Goal: Task Accomplishment & Management: Use online tool/utility

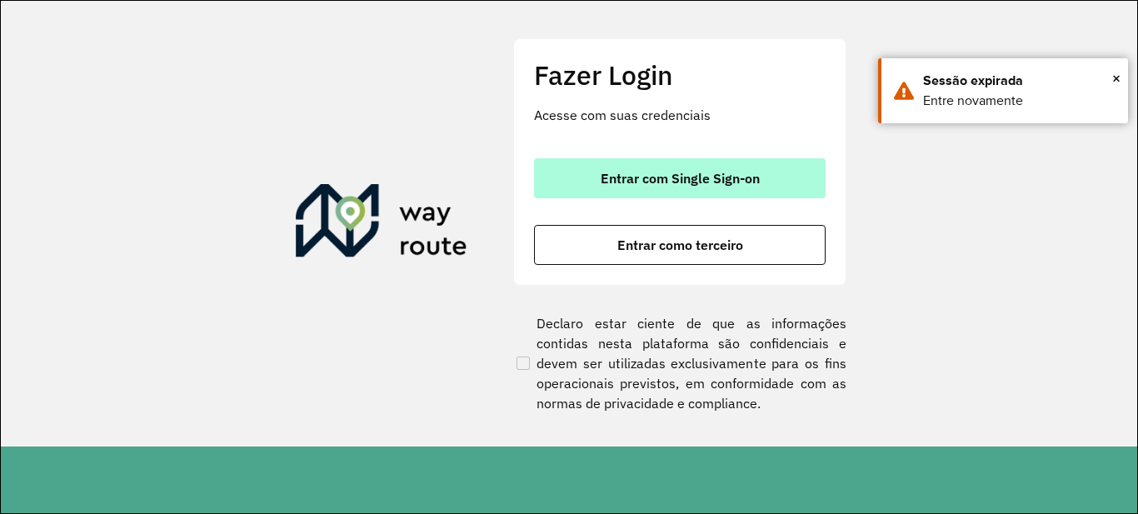
click at [705, 192] on button "Entrar com Single Sign-on" at bounding box center [680, 178] width 292 height 40
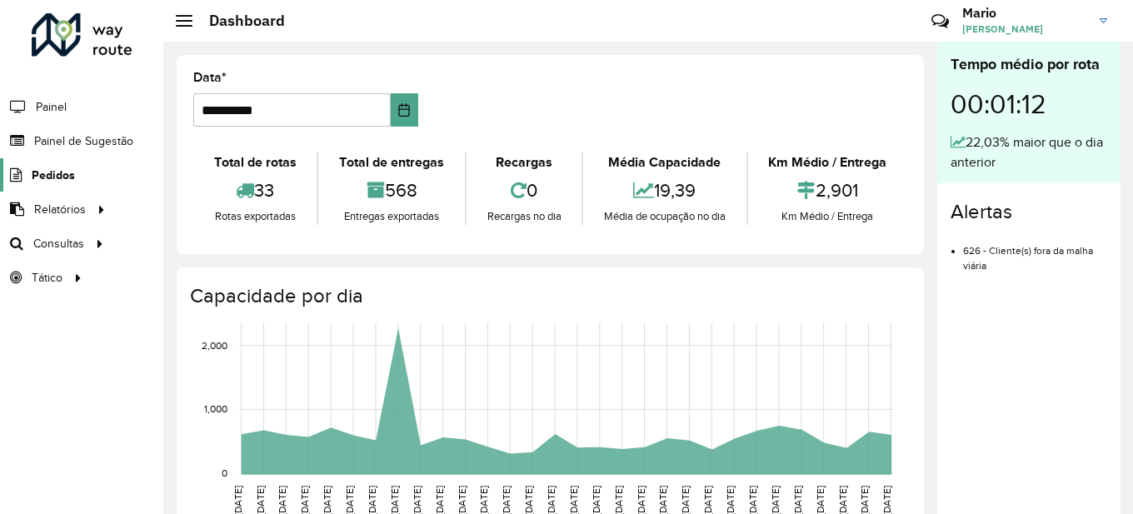
click at [53, 165] on link "Pedidos" at bounding box center [37, 174] width 75 height 33
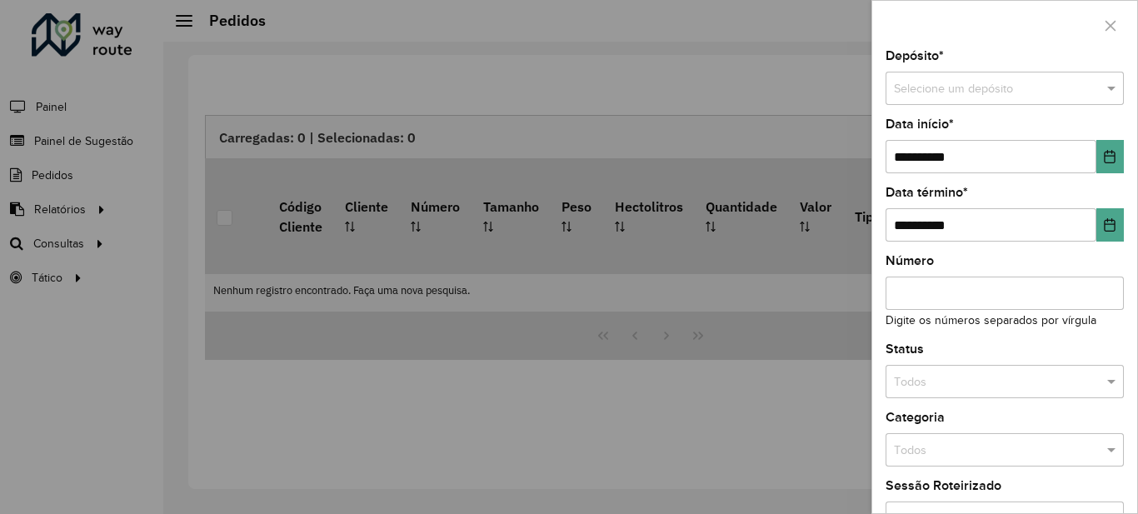
click at [53, 246] on div at bounding box center [569, 257] width 1138 height 514
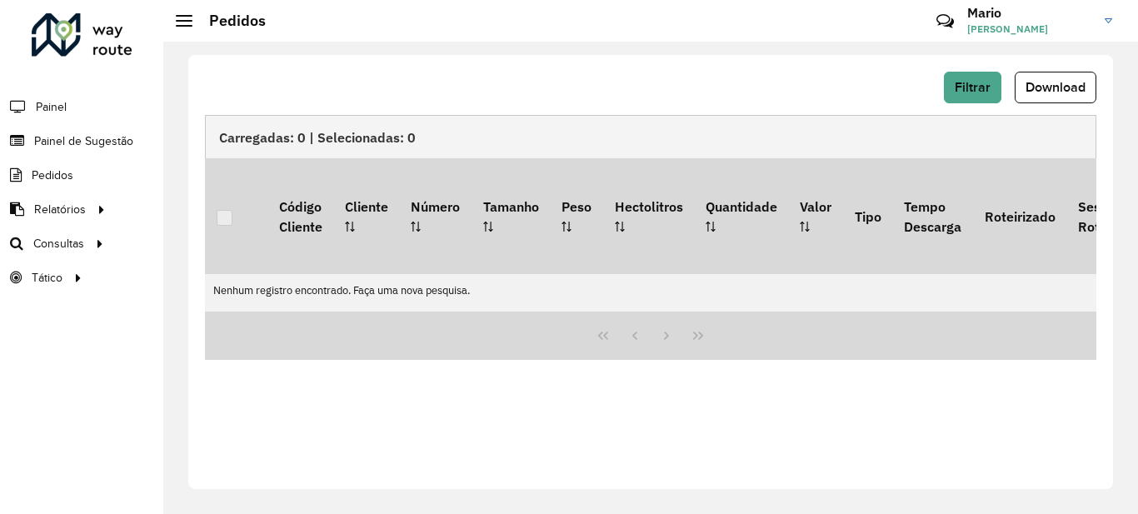
click at [53, 246] on span "Consultas" at bounding box center [58, 243] width 51 height 17
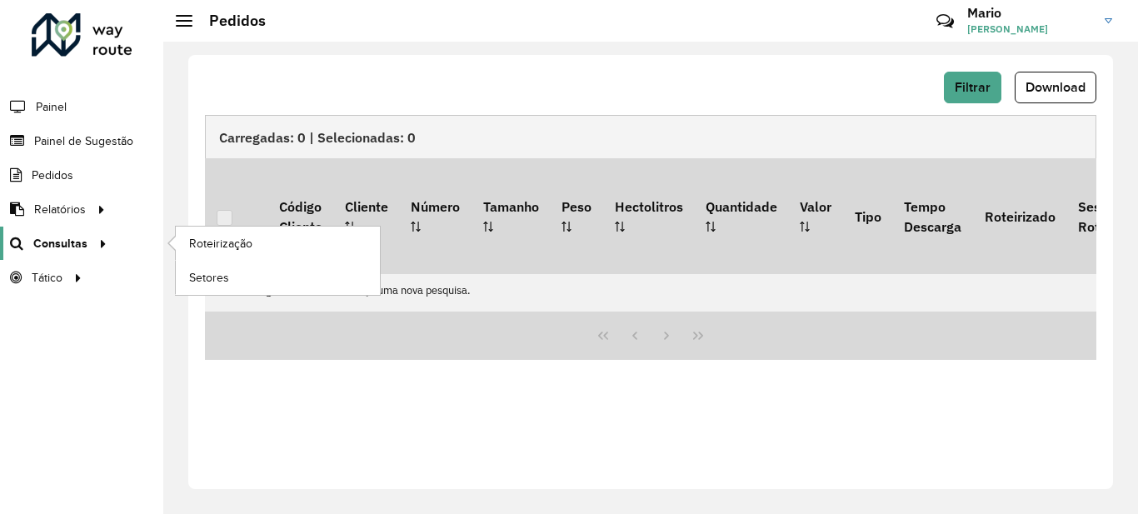
click at [93, 247] on icon at bounding box center [100, 242] width 14 height 25
click at [182, 248] on link "Roteirização" at bounding box center [278, 243] width 204 height 33
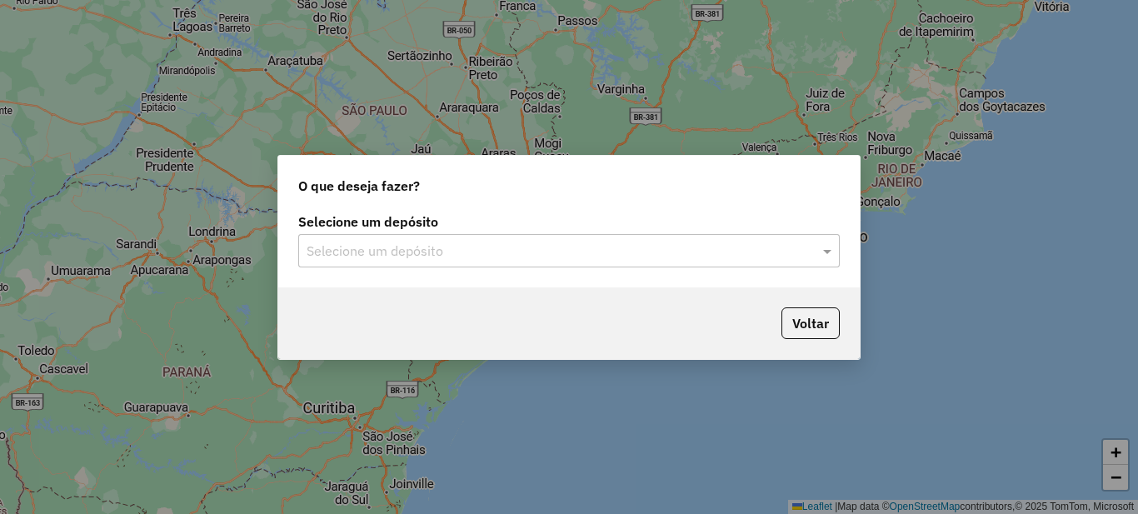
click at [387, 242] on input "text" at bounding box center [552, 252] width 491 height 20
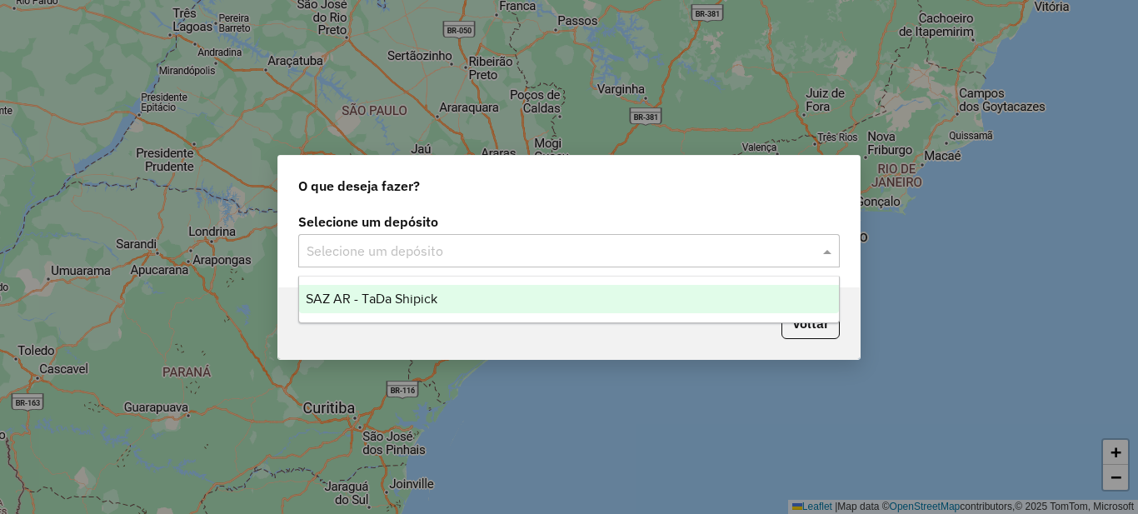
click at [352, 287] on div "SAZ AR - TaDa Shipick" at bounding box center [569, 299] width 540 height 28
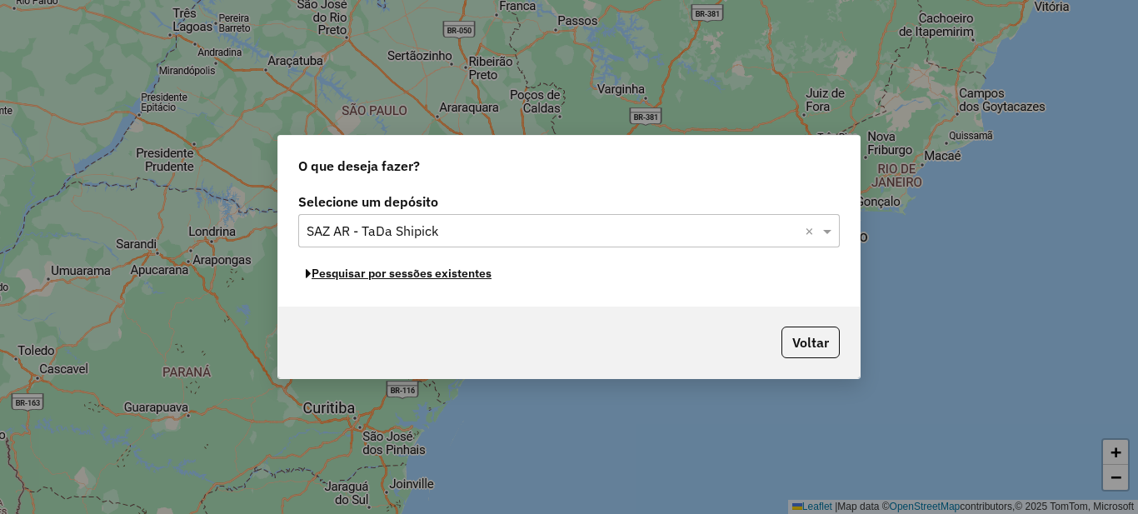
click at [469, 276] on button "Pesquisar por sessões existentes" at bounding box center [398, 274] width 201 height 26
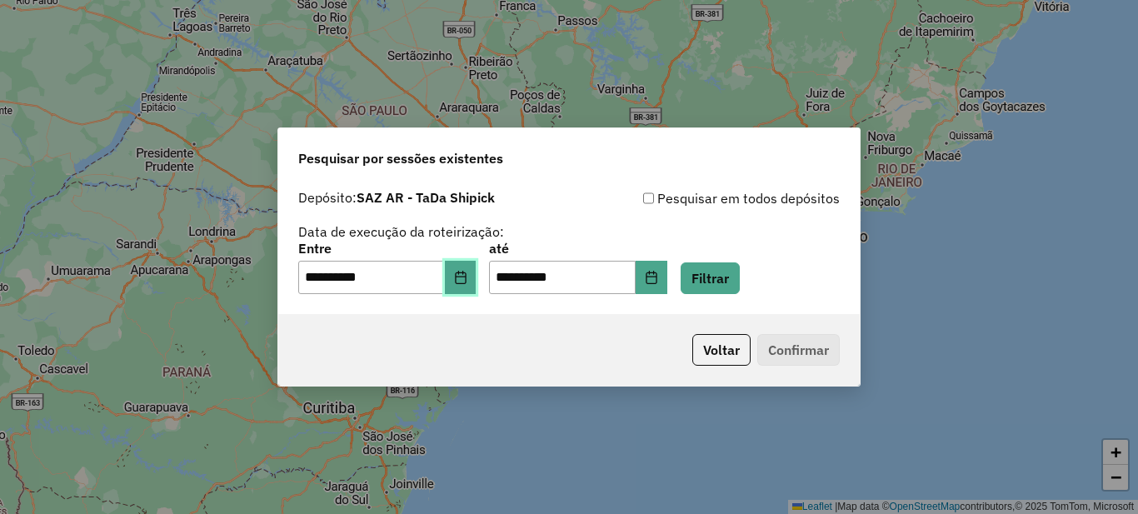
click at [477, 287] on button "Choose Date" at bounding box center [461, 277] width 32 height 33
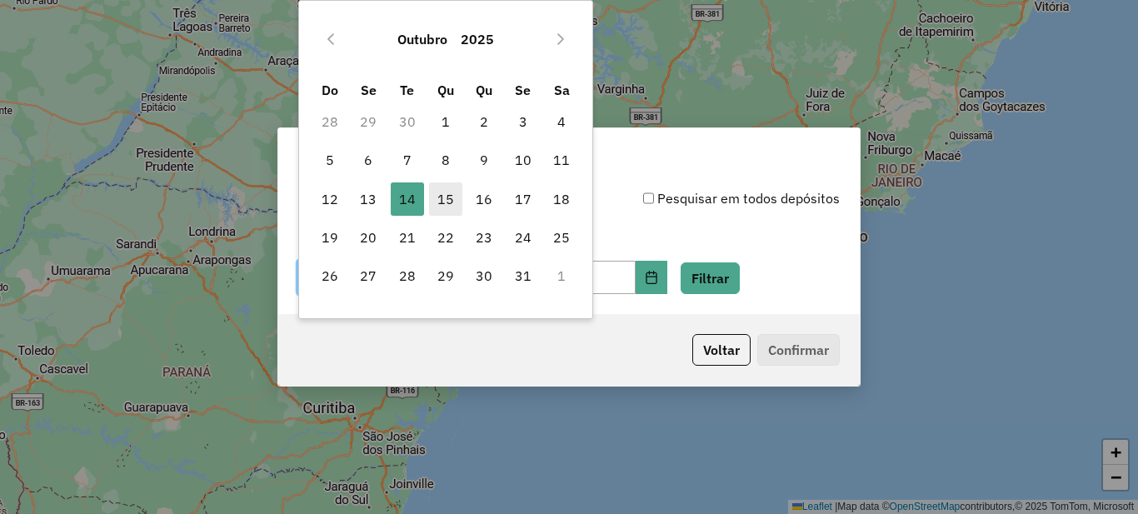
click at [442, 201] on span "15" at bounding box center [445, 198] width 33 height 33
type input "**********"
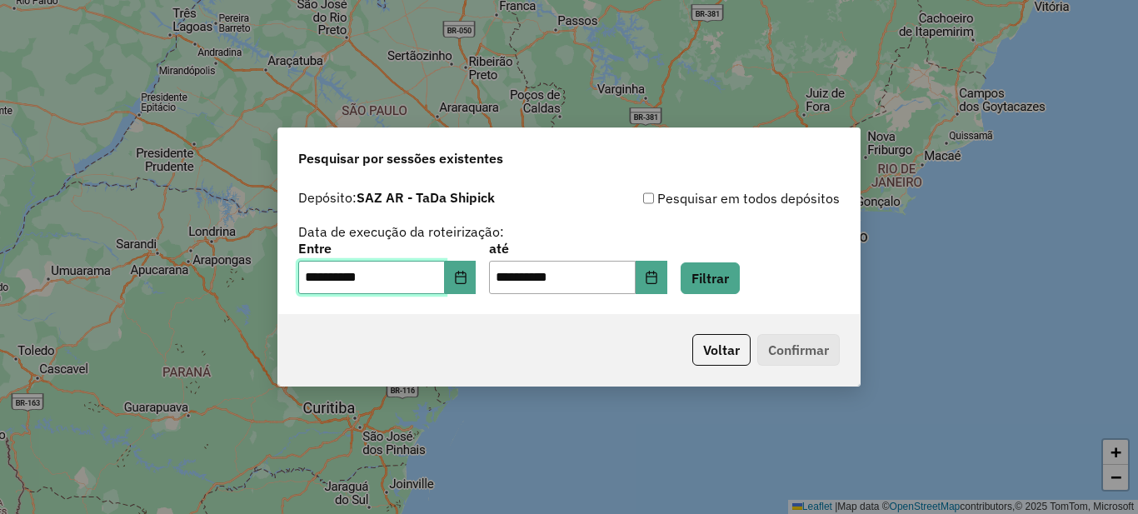
click at [442, 201] on span "15" at bounding box center [445, 198] width 33 height 33
click at [733, 263] on button "Filtrar" at bounding box center [710, 278] width 59 height 32
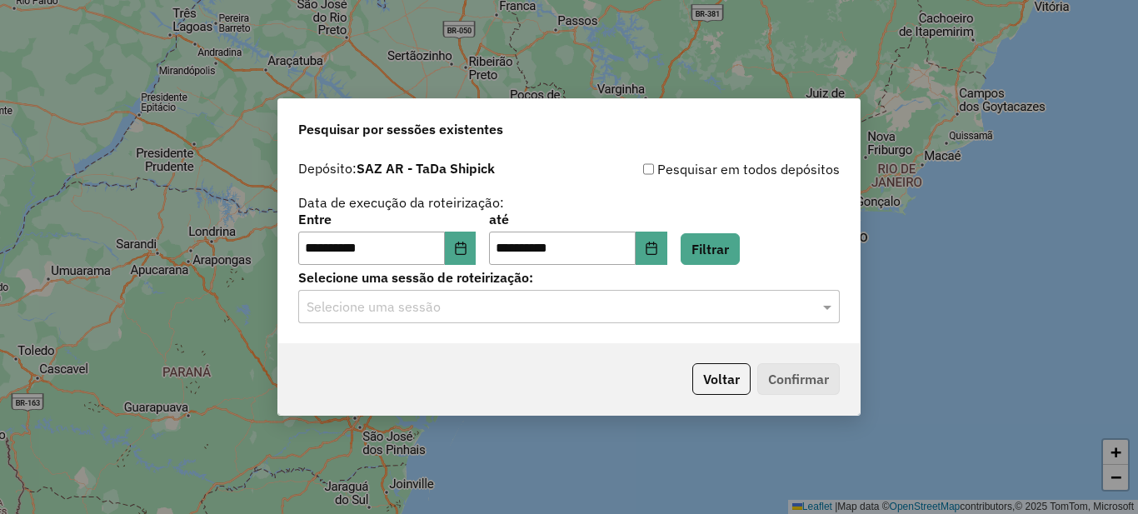
click at [369, 316] on input "text" at bounding box center [552, 307] width 491 height 20
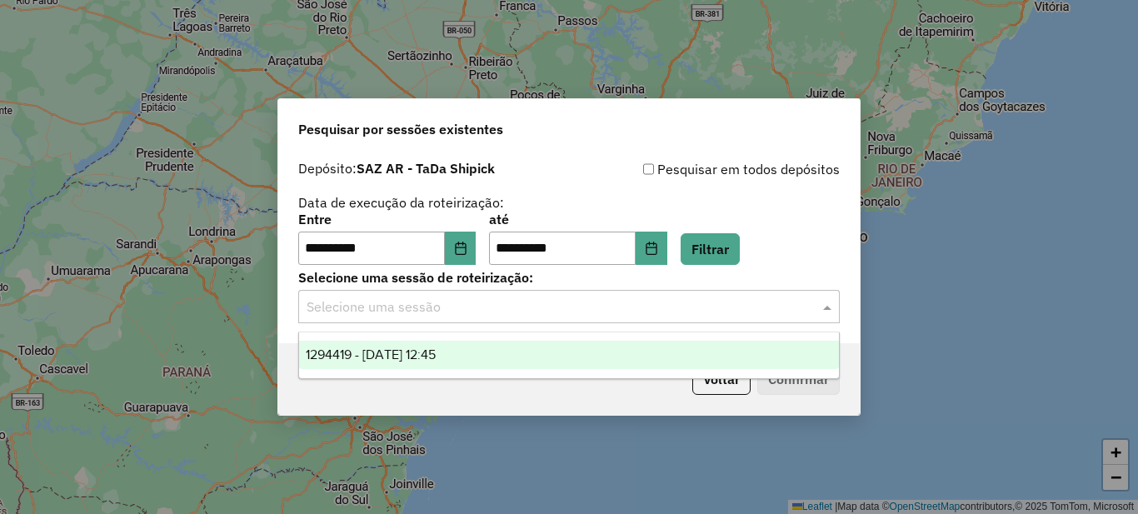
click at [369, 342] on div "1294419 - 15/10/2025 12:45" at bounding box center [569, 355] width 540 height 28
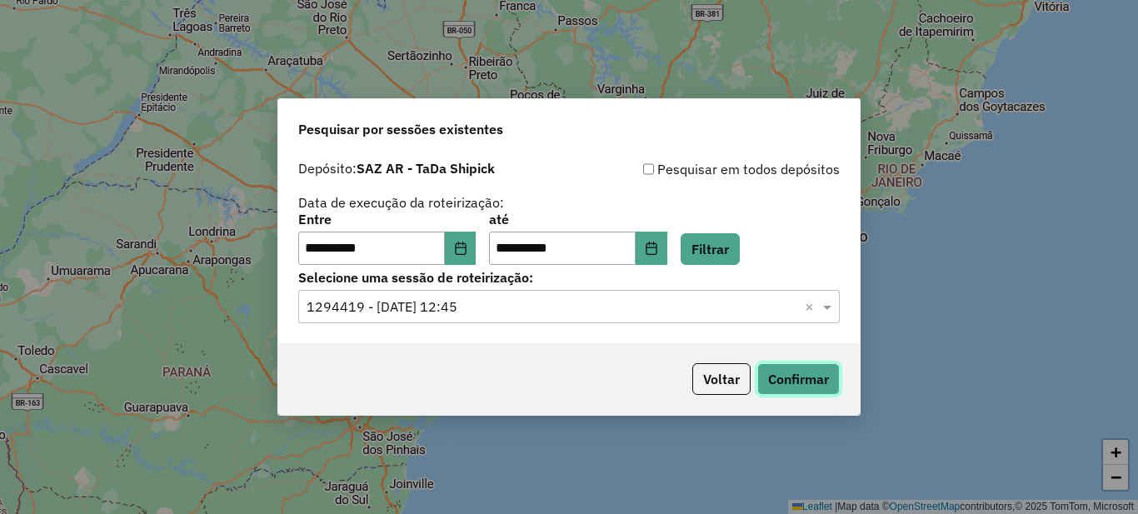
click at [780, 379] on button "Confirmar" at bounding box center [798, 379] width 82 height 32
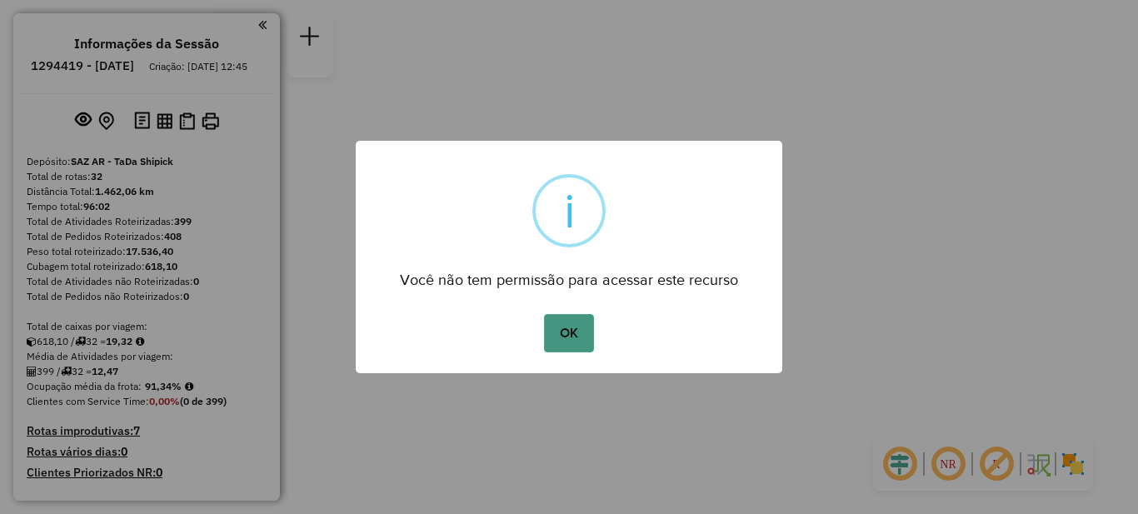
click at [565, 343] on button "OK" at bounding box center [568, 333] width 49 height 38
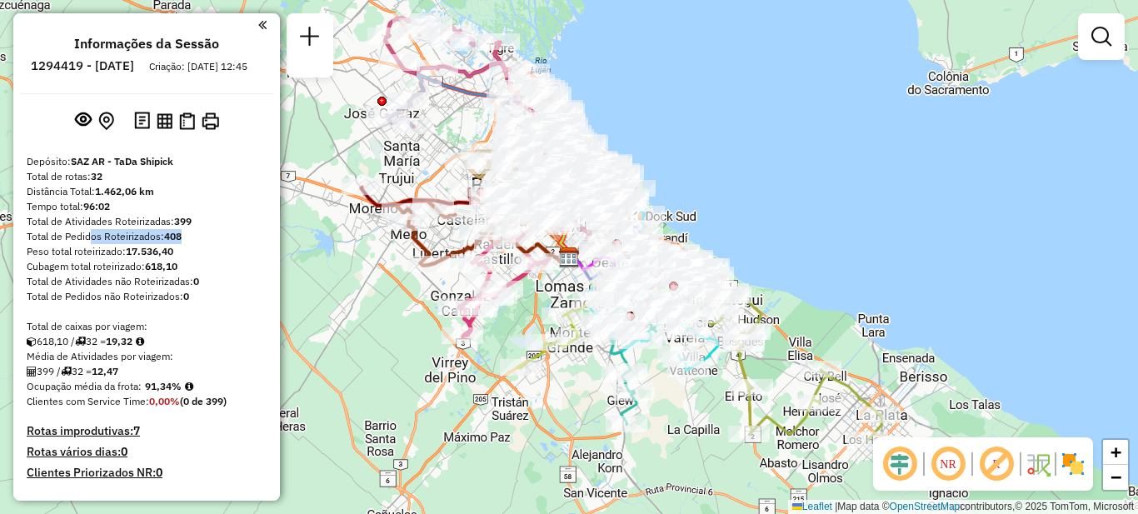
drag, startPoint x: 84, startPoint y: 246, endPoint x: 187, endPoint y: 257, distance: 103.1
click at [187, 244] on div "Total de Pedidos Roteirizados: 408" at bounding box center [147, 236] width 240 height 15
click at [213, 259] on div "Peso total roteirizado: 17.536,40" at bounding box center [147, 251] width 240 height 15
drag, startPoint x: 53, startPoint y: 242, endPoint x: 191, endPoint y: 251, distance: 137.7
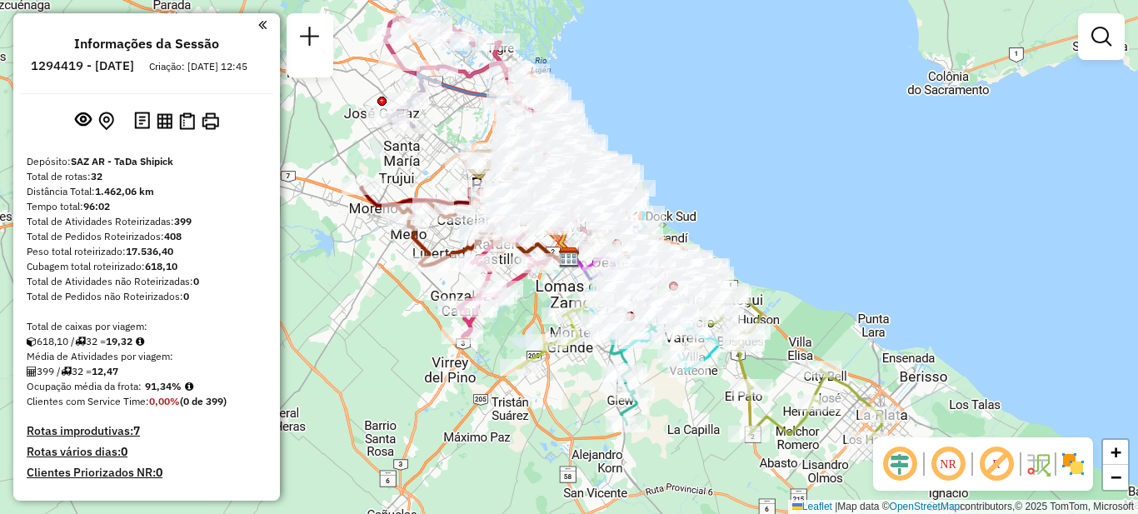
click at [247, 274] on div "Cubagem total roteirizado: 618,10" at bounding box center [147, 266] width 240 height 15
click at [211, 130] on img at bounding box center [210, 120] width 17 height 17
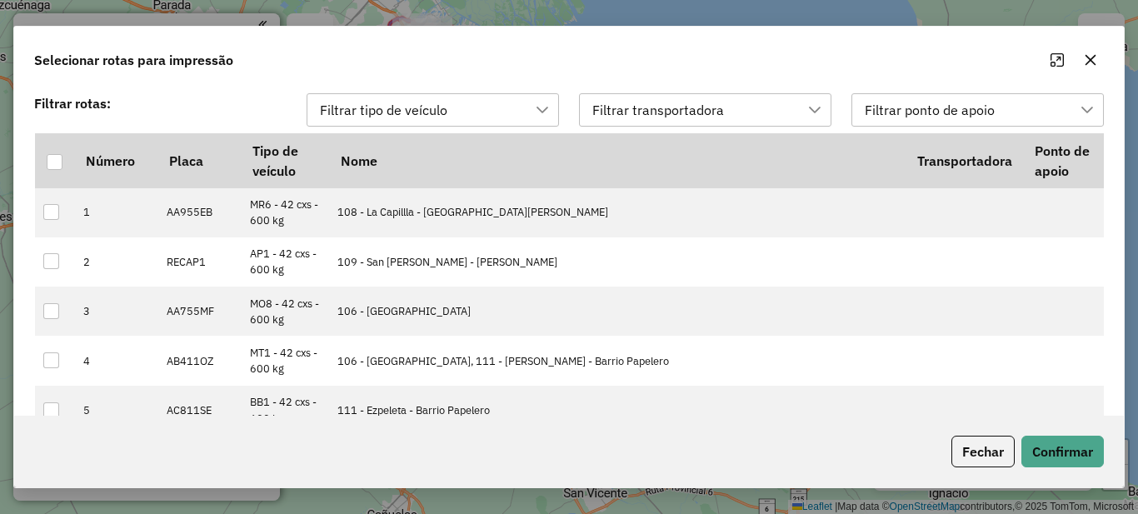
scroll to position [12, 76]
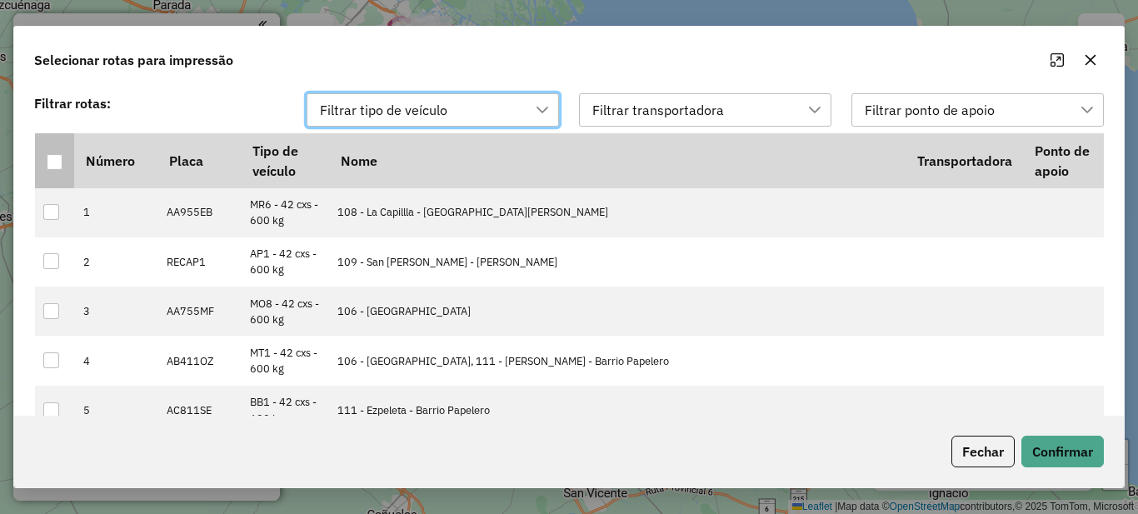
click at [52, 165] on div at bounding box center [55, 162] width 16 height 16
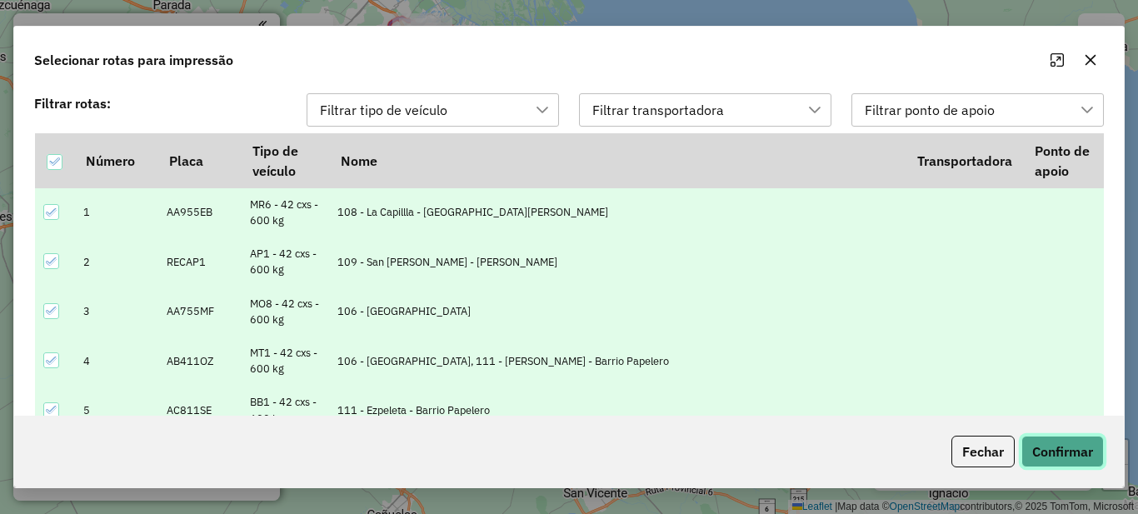
click at [1065, 458] on button "Confirmar" at bounding box center [1062, 452] width 82 height 32
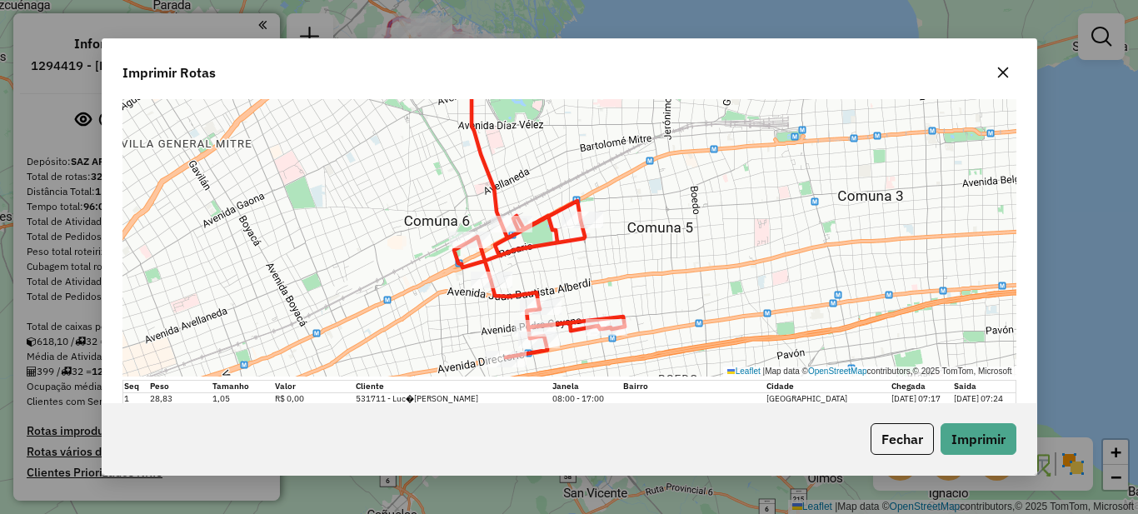
scroll to position [16828, 0]
click at [981, 432] on button "Imprimir" at bounding box center [979, 439] width 76 height 32
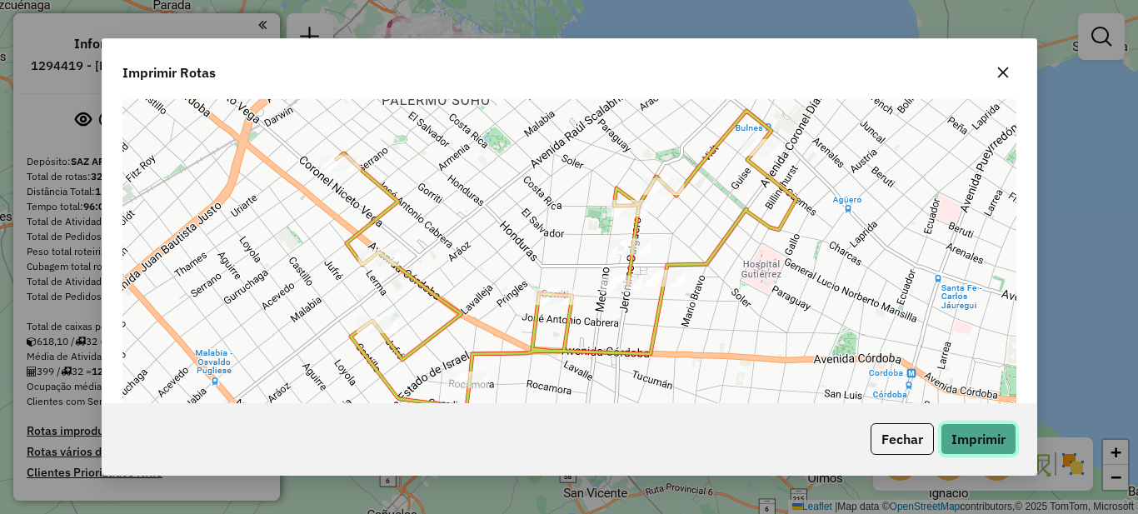
scroll to position [18575, 0]
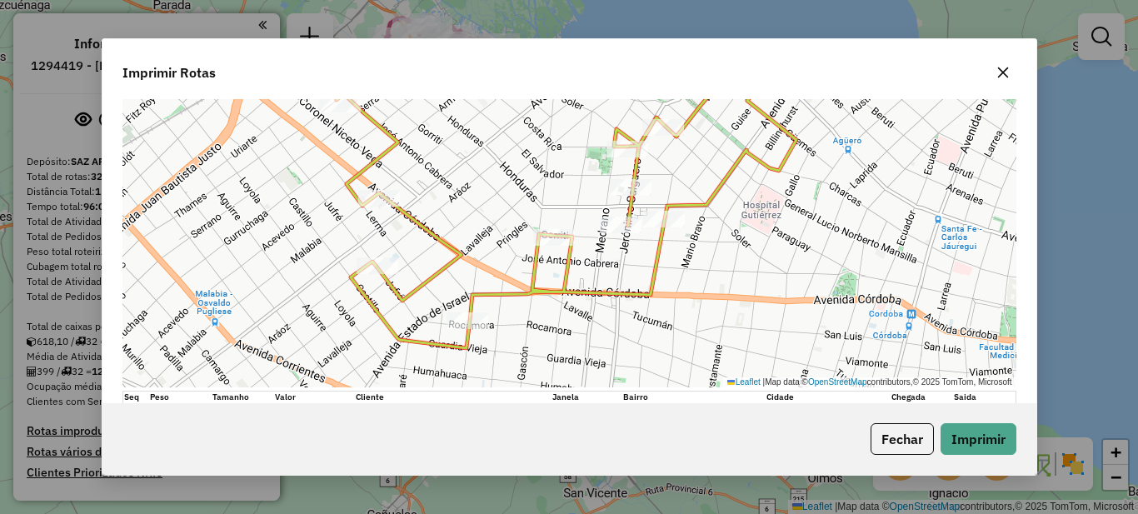
click at [1004, 70] on icon "button" at bounding box center [1002, 72] width 13 height 13
